Goal: Complete application form: Complete application form

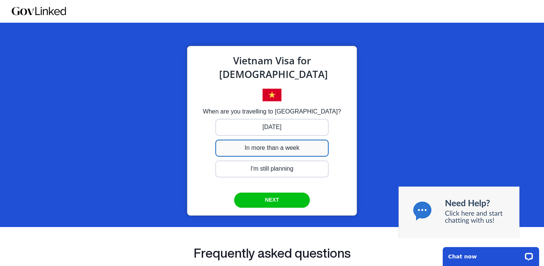
click at [262, 136] on div at bounding box center [272, 127] width 113 height 17
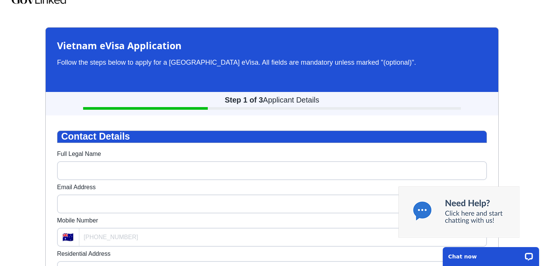
scroll to position [11, 0]
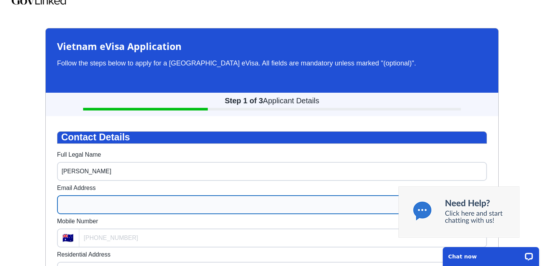
type input "[PERSON_NAME]"
click at [72, 212] on input "Email Address" at bounding box center [272, 204] width 430 height 19
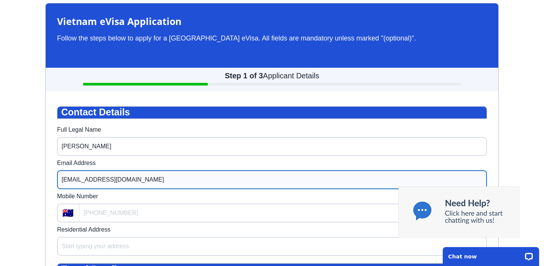
scroll to position [42, 0]
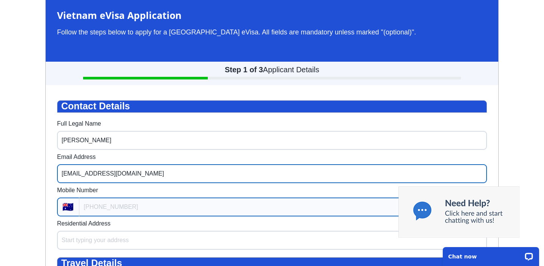
type input "[EMAIL_ADDRESS][DOMAIN_NAME]"
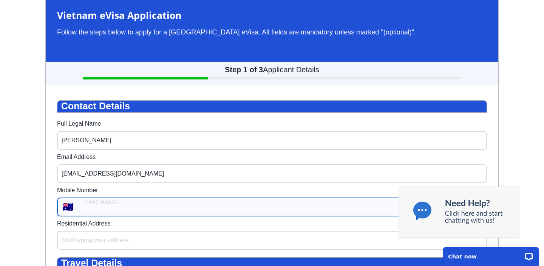
type input "+61"
click at [82, 214] on input "+61" at bounding box center [283, 206] width 408 height 19
click at [97, 214] on input "***" at bounding box center [283, 206] width 408 height 19
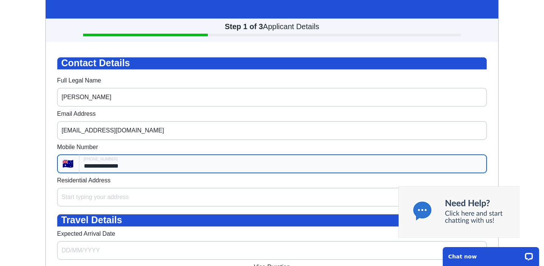
scroll to position [93, 0]
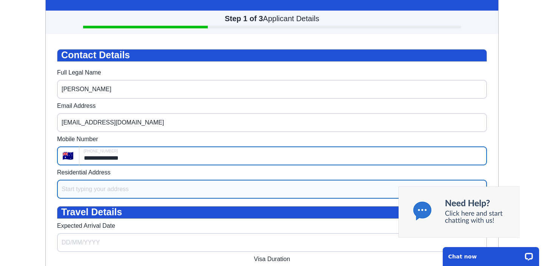
type input "**********"
click at [73, 192] on input "Residential Address" at bounding box center [272, 189] width 430 height 19
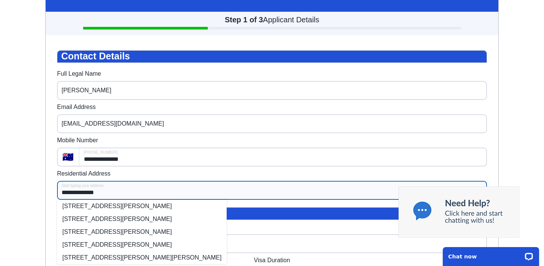
scroll to position [127, 0]
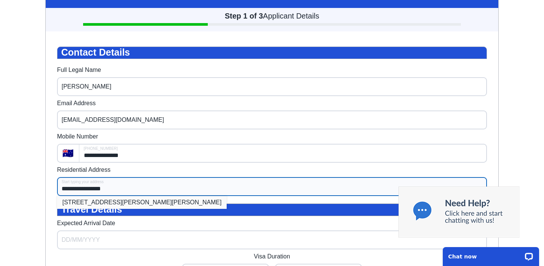
click at [79, 203] on li "[STREET_ADDRESS][PERSON_NAME][PERSON_NAME]" at bounding box center [142, 202] width 170 height 13
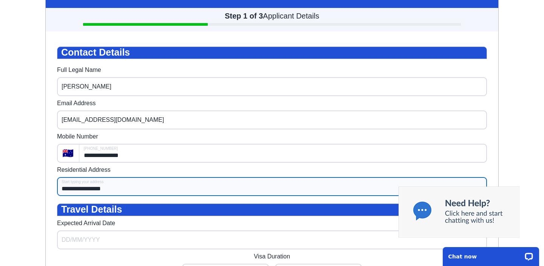
type input "**********"
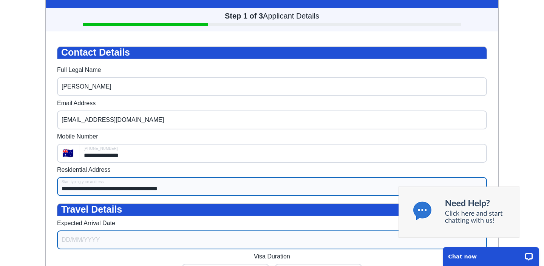
click at [73, 242] on input "Expected Arrival Date" at bounding box center [272, 239] width 430 height 19
select select "7"
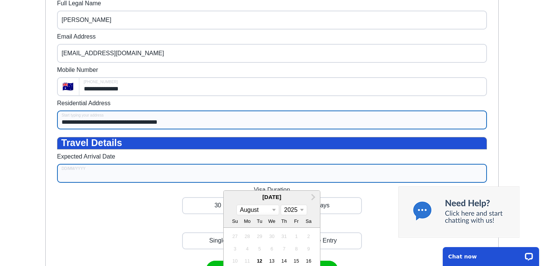
scroll to position [195, 0]
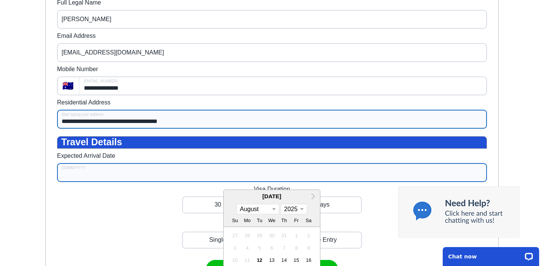
click at [274, 214] on div "January February March April May June July August September October November De…" at bounding box center [258, 209] width 43 height 11
click at [313, 200] on span "Next Month" at bounding box center [313, 196] width 0 height 9
select select "8"
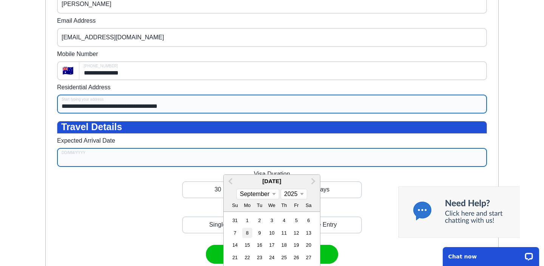
scroll to position [210, 0]
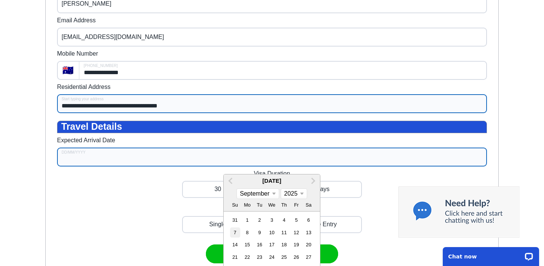
click at [235, 236] on div "7" at bounding box center [235, 232] width 10 height 10
type input "[DATE]"
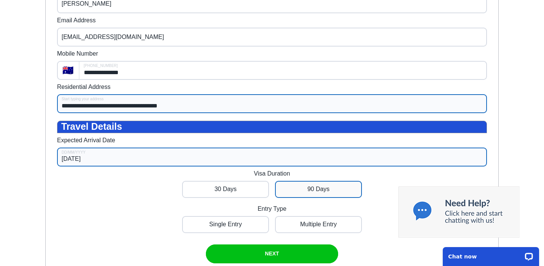
click at [269, 192] on div at bounding box center [225, 189] width 87 height 17
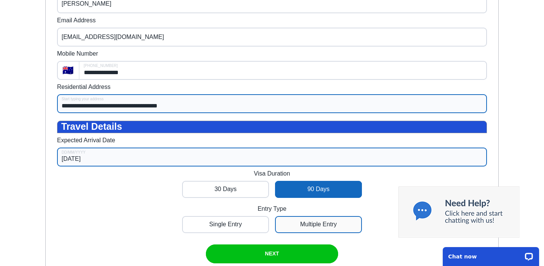
click at [269, 228] on div at bounding box center [225, 224] width 87 height 17
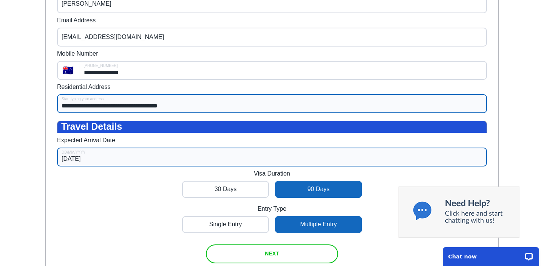
click at [278, 256] on span "NEXT" at bounding box center [272, 253] width 14 height 6
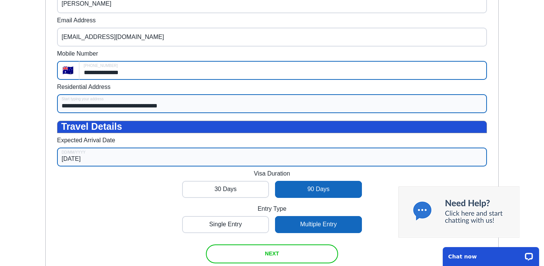
type input "**********"
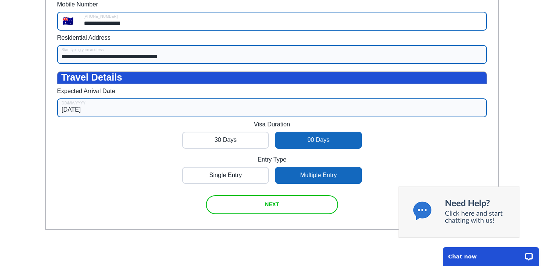
scroll to position [264, 0]
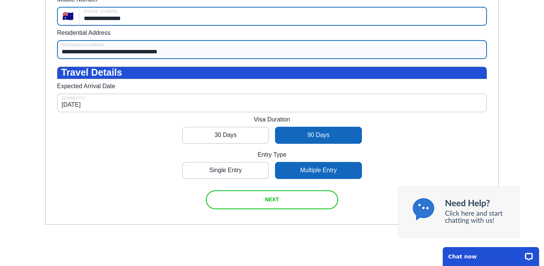
click at [271, 202] on span "NEXT" at bounding box center [272, 199] width 14 height 6
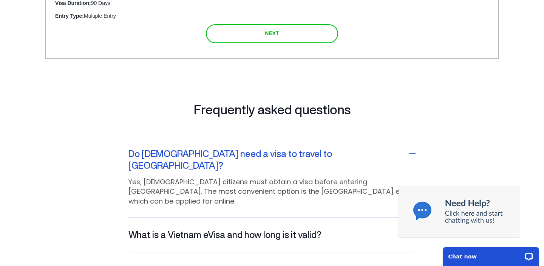
click at [271, 36] on span "NEXT" at bounding box center [272, 33] width 14 height 6
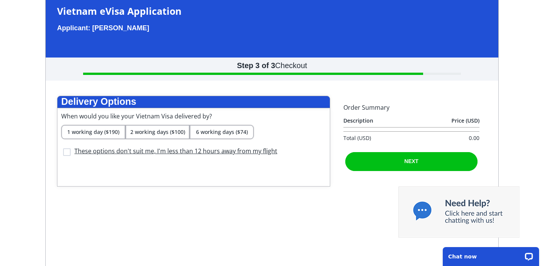
scroll to position [42, 0]
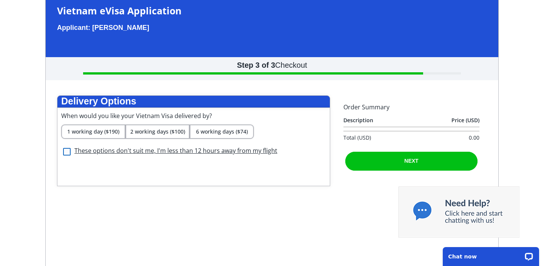
click at [66, 155] on checkbox3 "checkbox" at bounding box center [67, 152] width 8 height 8
checkbox checkbox3 "false"
click at [226, 136] on span "6 working days ($74)" at bounding box center [222, 131] width 52 height 9
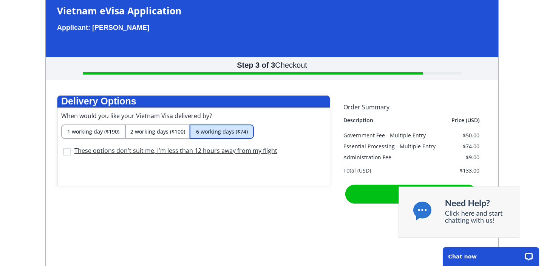
click at [352, 237] on div "Delivery Options When would you like your Vietnam Visa delivered by? 1 working …" at bounding box center [272, 231] width 430 height 272
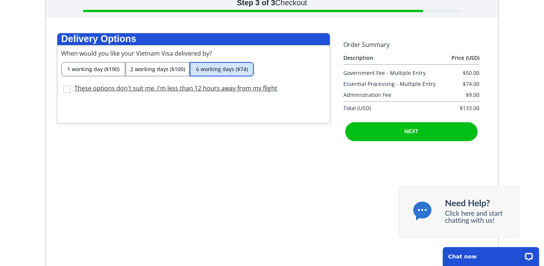
scroll to position [105, 0]
